Goal: Task Accomplishment & Management: Use online tool/utility

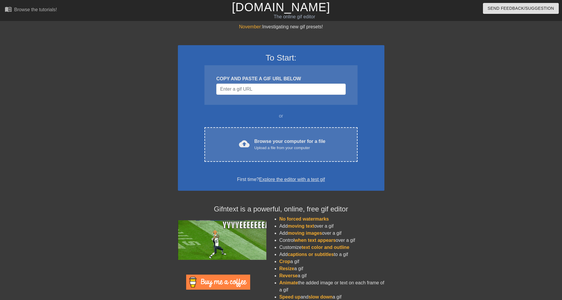
drag, startPoint x: 0, startPoint y: 0, endPoint x: 247, endPoint y: 81, distance: 259.7
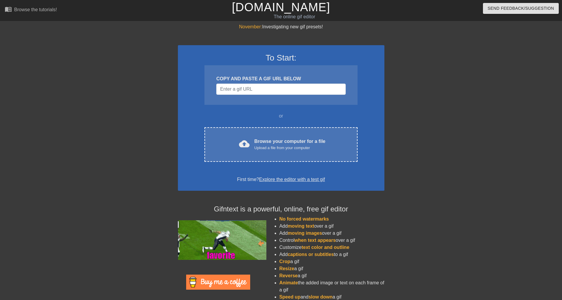
click at [246, 77] on div "COPY AND PASTE A GIF URL BELOW" at bounding box center [280, 78] width 129 height 7
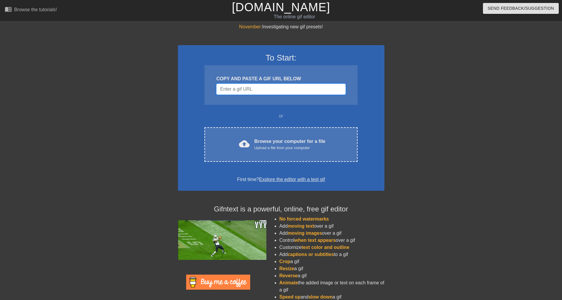
click at [247, 87] on input "Username" at bounding box center [280, 88] width 129 height 11
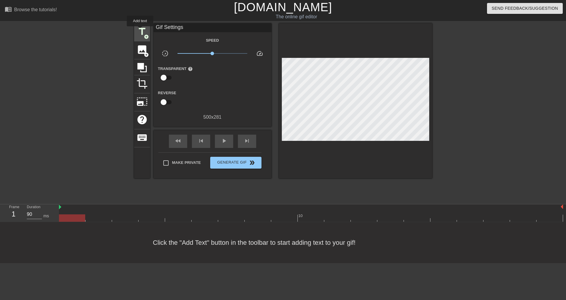
click at [140, 30] on span "title" at bounding box center [142, 31] width 11 height 11
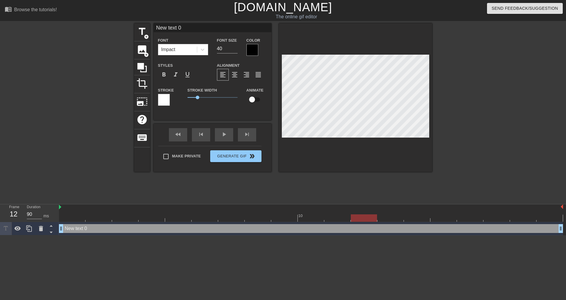
drag, startPoint x: 71, startPoint y: 219, endPoint x: 369, endPoint y: 217, distance: 298.2
click at [369, 217] on div at bounding box center [364, 217] width 26 height 7
type input "T"
type textarea "T"
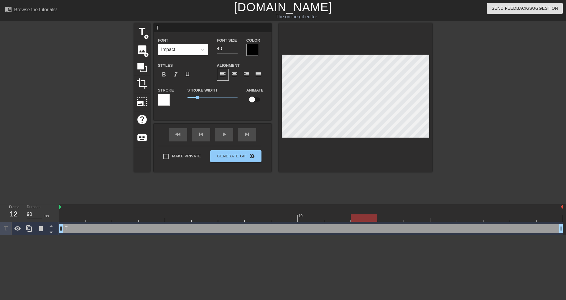
scroll to position [1, 1]
type input "TI"
type textarea "TI"
type input "[PERSON_NAME]"
type textarea "[PERSON_NAME]"
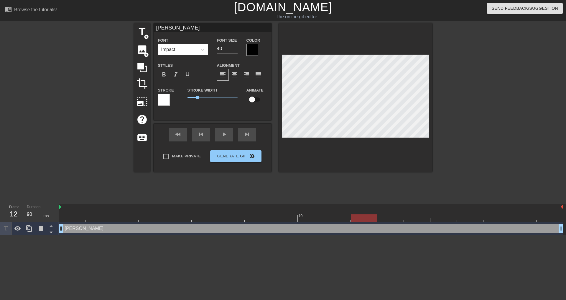
type input "TIME"
type textarea "TIME"
type input "TIMEL"
type textarea "TIMEL"
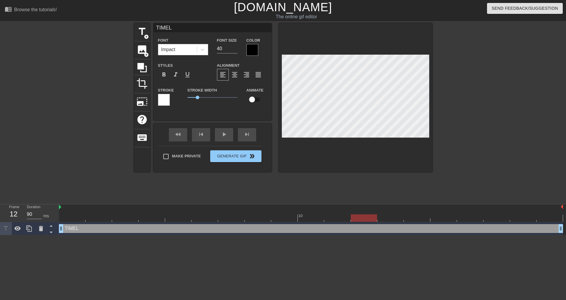
type input "TIMELO"
type textarea "TIMELO"
type input "TIMELOG"
type textarea "TIMELOG"
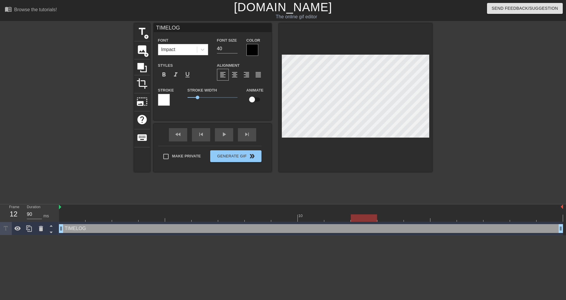
type input "TIMELOGS"
type textarea "TIMELOGS"
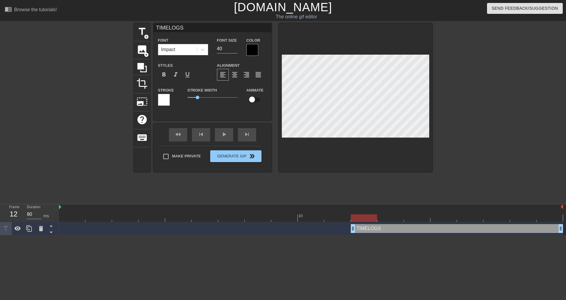
drag, startPoint x: 62, startPoint y: 229, endPoint x: 345, endPoint y: 248, distance: 284.1
click at [345, 235] on html "menu_book Browse the tutorials! [DOMAIN_NAME] The online gif editor Send Feedba…" at bounding box center [283, 117] width 566 height 235
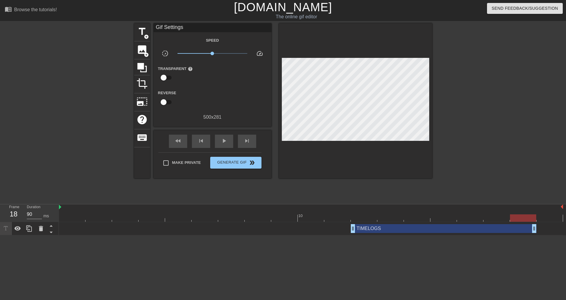
drag, startPoint x: 563, startPoint y: 225, endPoint x: 541, endPoint y: 221, distance: 22.5
click at [541, 221] on div "10 TIMELOGS drag_handle drag_handle" at bounding box center [312, 219] width 507 height 31
click at [31, 229] on icon at bounding box center [29, 228] width 7 height 7
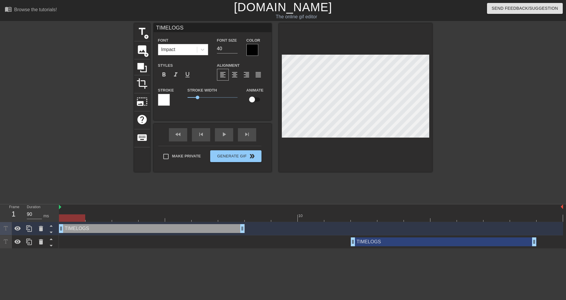
drag, startPoint x: 378, startPoint y: 229, endPoint x: 73, endPoint y: 213, distance: 305.7
click at [73, 213] on div "10 TIMELOGS drag_handle drag_handle TIMELOGS drag_handle drag_handle" at bounding box center [312, 226] width 507 height 44
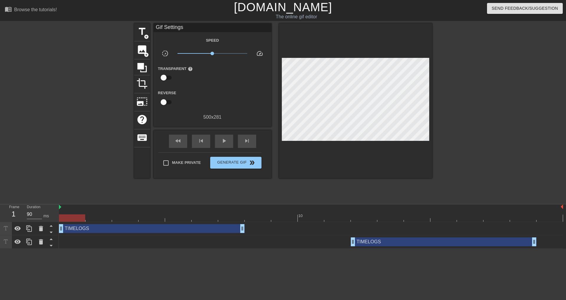
click at [197, 235] on div "TIMELOGS drag_handle drag_handle" at bounding box center [311, 241] width 504 height 13
drag, startPoint x: 181, startPoint y: 228, endPoint x: 203, endPoint y: 230, distance: 22.5
click at [203, 230] on div "TIMELOGS drag_handle drag_handle" at bounding box center [179, 228] width 186 height 9
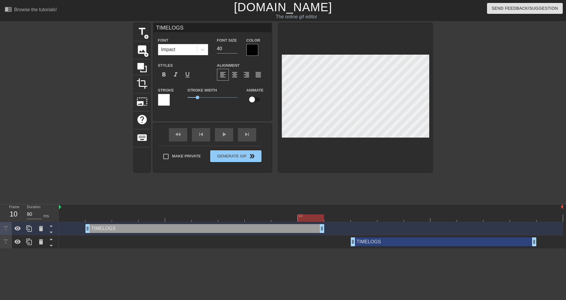
drag, startPoint x: 270, startPoint y: 229, endPoint x: 312, endPoint y: 227, distance: 41.7
click at [162, 25] on input "TIMELOGS" at bounding box center [213, 27] width 118 height 9
type input "I"
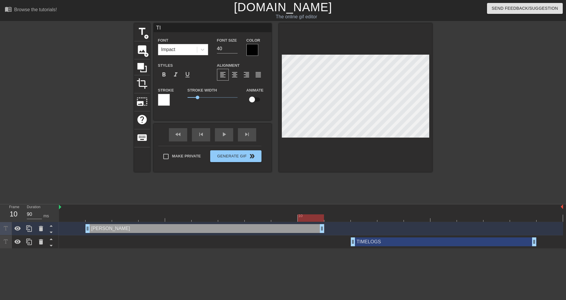
type input "T"
click at [162, 25] on input "Time for" at bounding box center [213, 27] width 118 height 9
type input "Time for"
click at [247, 51] on div at bounding box center [253, 50] width 12 height 12
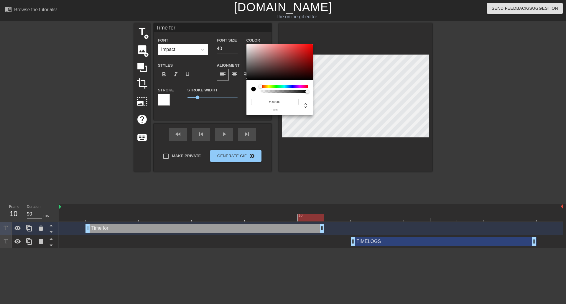
click at [271, 100] on input "#000000" at bounding box center [274, 102] width 47 height 6
drag, startPoint x: 279, startPoint y: 99, endPoint x: 283, endPoint y: 103, distance: 6.3
click at [281, 101] on input "rrrrrrrrrrrrr" at bounding box center [274, 102] width 47 height 6
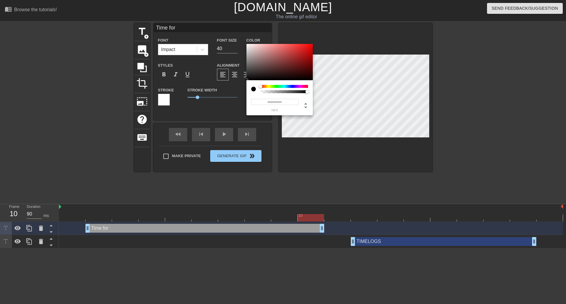
drag, startPoint x: 285, startPoint y: 103, endPoint x: 227, endPoint y: 86, distance: 60.2
click at [227, 86] on div "rrrrrrrrrrrrr hex" at bounding box center [283, 152] width 566 height 304
type input "#FFFFFF"
click at [283, 107] on div "#FFFFFF hex" at bounding box center [274, 105] width 47 height 14
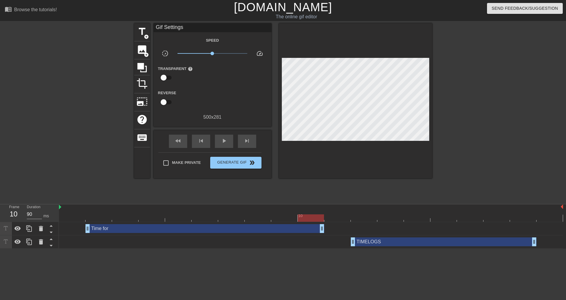
click at [183, 226] on div "Time for drag_handle drag_handle" at bounding box center [205, 228] width 239 height 9
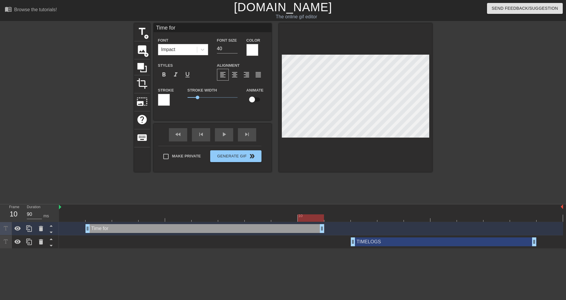
click at [164, 103] on div at bounding box center [164, 100] width 12 height 12
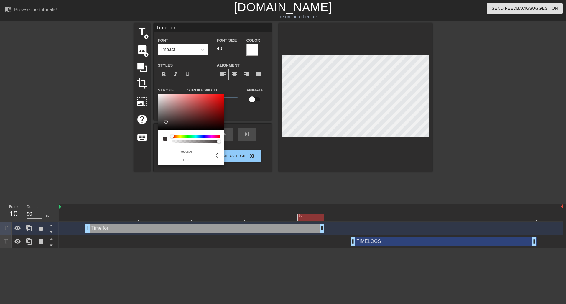
type input "#000000"
drag, startPoint x: 165, startPoint y: 122, endPoint x: 149, endPoint y: 139, distance: 23.4
click at [149, 139] on div "#000000 hex" at bounding box center [283, 152] width 566 height 304
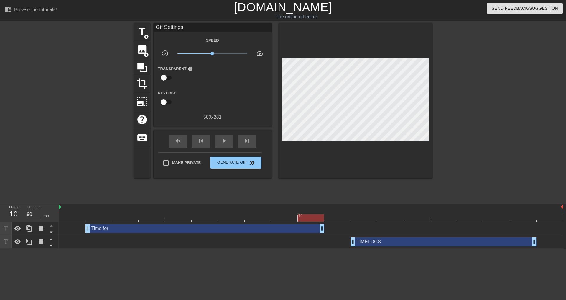
click at [400, 245] on div "TIMELOGS drag_handle drag_handle" at bounding box center [311, 241] width 504 height 13
click at [396, 242] on div "TIMELOGS drag_handle drag_handle" at bounding box center [444, 241] width 186 height 9
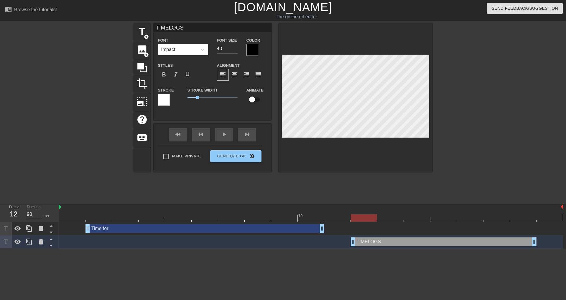
click at [252, 50] on div at bounding box center [253, 50] width 12 height 12
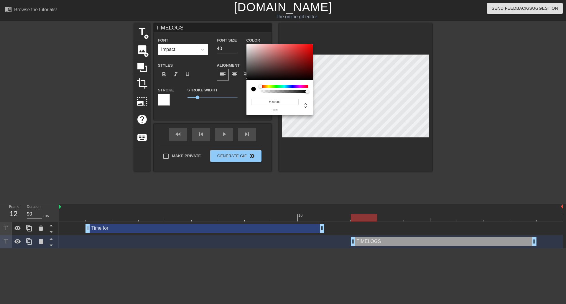
click at [287, 98] on div "#000000 hex" at bounding box center [279, 102] width 57 height 19
click at [285, 102] on input "#000000" at bounding box center [274, 102] width 47 height 6
type input "#fffffffffffffffff"
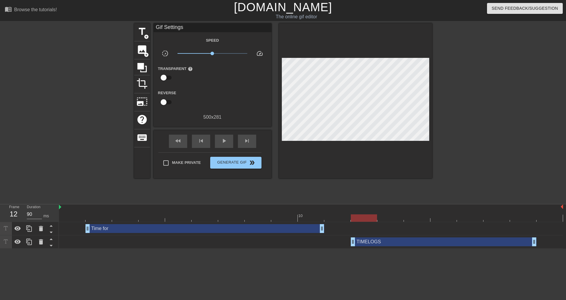
click at [401, 241] on div "TIMELOGS drag_handle drag_handle" at bounding box center [444, 241] width 186 height 9
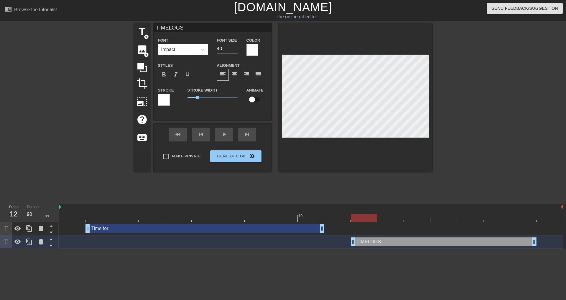
click at [163, 98] on div at bounding box center [164, 100] width 12 height 12
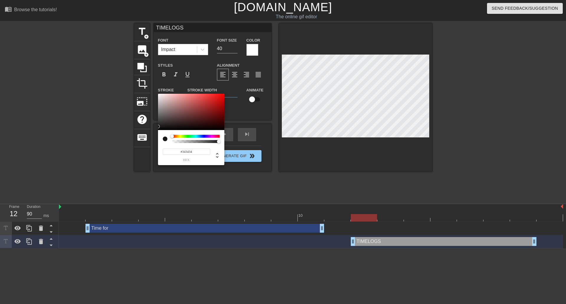
type input "#000000"
drag, startPoint x: 166, startPoint y: 126, endPoint x: 140, endPoint y: 140, distance: 29.8
click at [140, 140] on div "#000000 hex" at bounding box center [283, 152] width 566 height 304
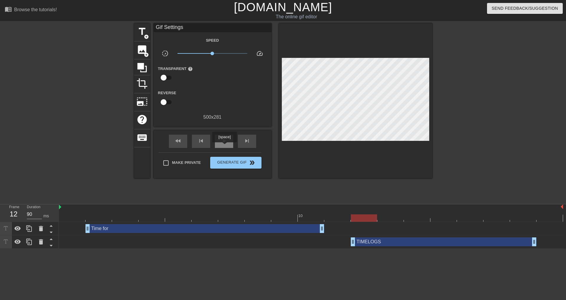
click at [227, 139] on span "play_arrow" at bounding box center [224, 140] width 7 height 7
click at [219, 144] on div "pause" at bounding box center [224, 141] width 18 height 13
drag, startPoint x: 322, startPoint y: 230, endPoint x: 294, endPoint y: 222, distance: 28.8
click at [294, 222] on div "Time for drag_handle drag_handle" at bounding box center [311, 228] width 504 height 13
click at [218, 146] on div "play_arrow" at bounding box center [224, 141] width 18 height 13
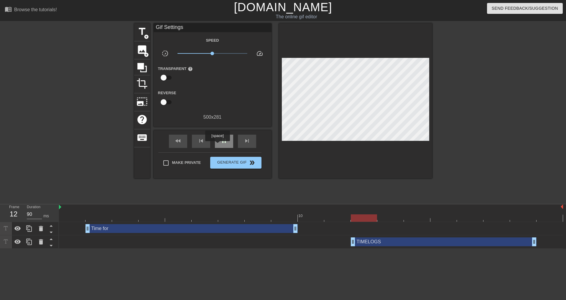
click at [217, 145] on div "pause" at bounding box center [224, 141] width 18 height 13
click at [217, 145] on div "play_arrow" at bounding box center [224, 141] width 18 height 13
click at [217, 145] on div "pause" at bounding box center [224, 141] width 18 height 13
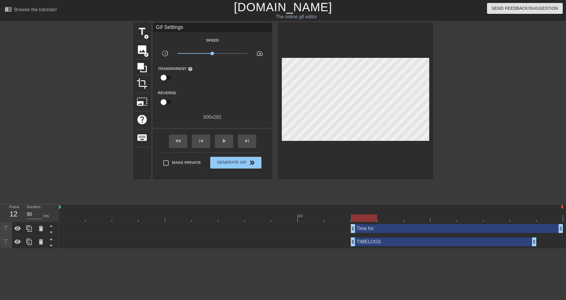
drag, startPoint x: 155, startPoint y: 231, endPoint x: 427, endPoint y: 232, distance: 272.6
click at [427, 232] on div "Time for drag_handle drag_handle" at bounding box center [457, 228] width 212 height 9
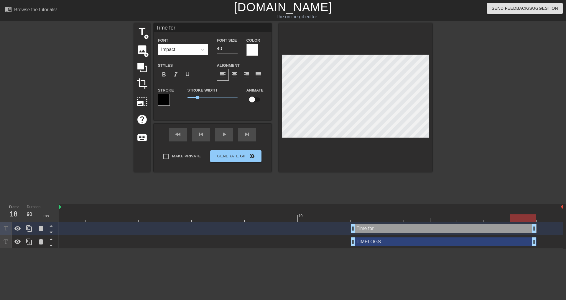
drag, startPoint x: 559, startPoint y: 229, endPoint x: 537, endPoint y: 229, distance: 21.8
click at [537, 229] on div "Time for drag_handle drag_handle" at bounding box center [311, 228] width 504 height 9
click at [420, 229] on div "Time for drag_handle drag_handle" at bounding box center [444, 228] width 186 height 9
drag, startPoint x: 217, startPoint y: 31, endPoint x: 169, endPoint y: 29, distance: 48.7
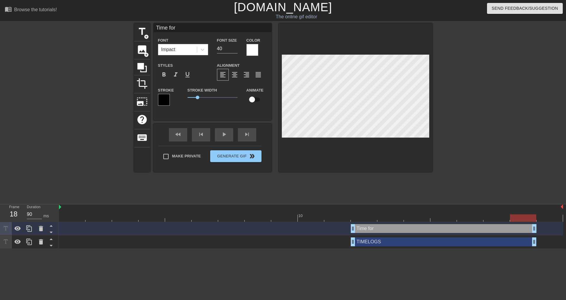
click at [169, 29] on input "Time for" at bounding box center [213, 27] width 118 height 9
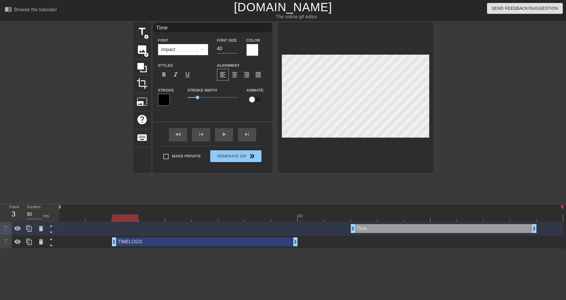
drag, startPoint x: 371, startPoint y: 240, endPoint x: 144, endPoint y: 239, distance: 227.1
click at [144, 239] on div "TIMELOGS drag_handle drag_handle" at bounding box center [205, 241] width 186 height 9
type input "TIMELOGS"
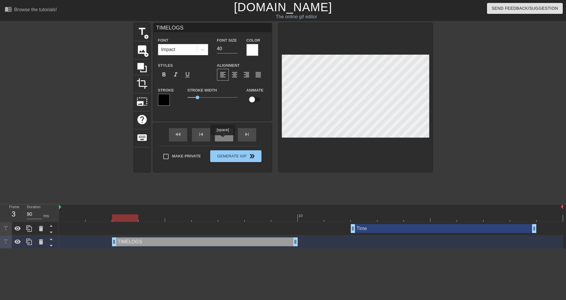
click at [223, 136] on div "play_arrow" at bounding box center [224, 134] width 18 height 13
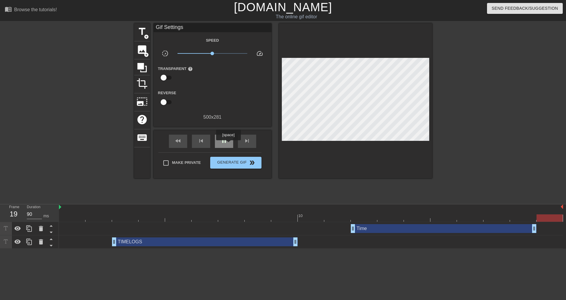
click at [228, 144] on div "pause" at bounding box center [224, 141] width 18 height 13
click at [228, 144] on div "play_arrow" at bounding box center [224, 141] width 18 height 13
click at [232, 151] on div "fast_rewind skip_previous pause skip_next" at bounding box center [213, 141] width 96 height 22
click at [229, 146] on div "pause" at bounding box center [224, 141] width 18 height 13
click at [340, 212] on div at bounding box center [337, 213] width 27 height 7
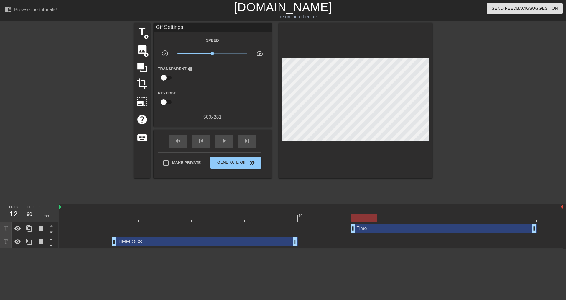
drag, startPoint x: 331, startPoint y: 220, endPoint x: 353, endPoint y: 206, distance: 26.3
click at [353, 206] on div "10" at bounding box center [311, 212] width 504 height 17
click at [124, 246] on div "TIMELOGS drag_handle drag_handle" at bounding box center [311, 241] width 504 height 13
click at [124, 241] on div "TIMELOGS drag_handle drag_handle" at bounding box center [205, 241] width 186 height 9
click at [227, 133] on div "fast_rewind skip_previous play_arrow skip_next" at bounding box center [213, 141] width 96 height 22
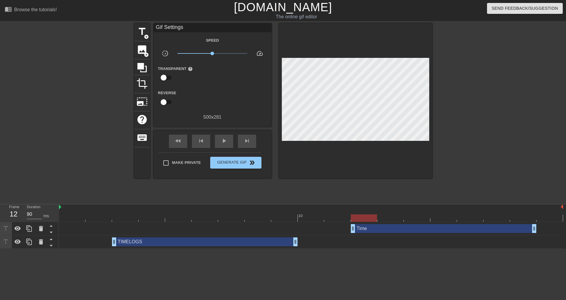
click at [227, 133] on div "fast_rewind skip_previous play_arrow skip_next" at bounding box center [213, 141] width 96 height 22
click at [228, 137] on div "play_arrow" at bounding box center [224, 141] width 18 height 13
click at [228, 137] on div "pause" at bounding box center [224, 141] width 18 height 13
click at [228, 137] on div "play_arrow" at bounding box center [224, 141] width 18 height 13
click at [228, 137] on div "pause" at bounding box center [224, 141] width 18 height 13
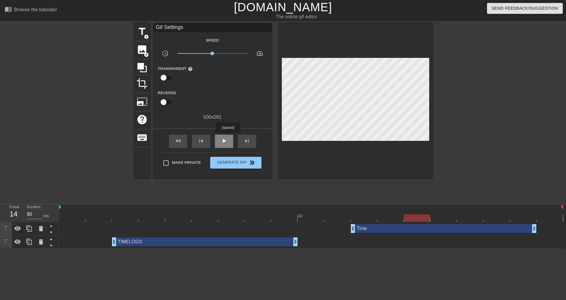
click at [228, 137] on div "play_arrow" at bounding box center [224, 141] width 18 height 13
click at [228, 137] on div "pause" at bounding box center [224, 141] width 18 height 13
drag, startPoint x: 342, startPoint y: 217, endPoint x: 127, endPoint y: 166, distance: 221.2
click at [127, 166] on div "menu_book Browse the tutorials! [DOMAIN_NAME] The online gif editor Send Feedba…" at bounding box center [283, 124] width 566 height 248
drag, startPoint x: 113, startPoint y: 242, endPoint x: 88, endPoint y: 236, distance: 25.8
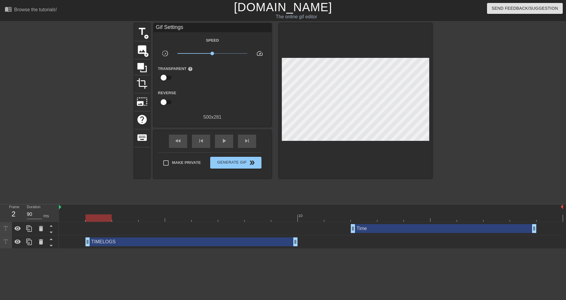
click at [88, 236] on div "TIMELOGS drag_handle drag_handle" at bounding box center [311, 241] width 504 height 13
click at [223, 141] on span "play_arrow" at bounding box center [224, 140] width 7 height 7
click at [223, 141] on span "pause" at bounding box center [224, 140] width 7 height 7
click at [189, 160] on span "Make Private" at bounding box center [186, 163] width 29 height 6
click at [172, 159] on input "Make Private" at bounding box center [166, 163] width 12 height 12
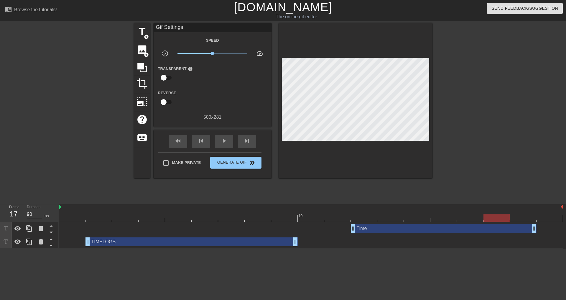
checkbox input "true"
click at [228, 163] on span "Generate Gif double_arrow" at bounding box center [236, 162] width 46 height 7
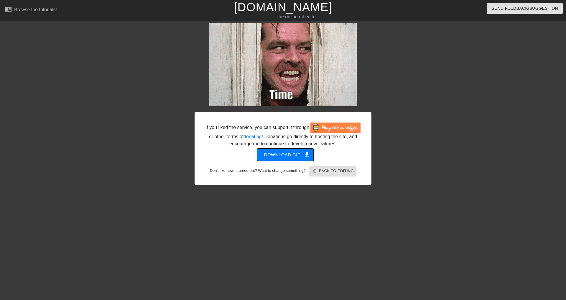
click at [274, 158] on span "Download gif get_app" at bounding box center [285, 155] width 43 height 8
